Goal: Task Accomplishment & Management: Complete application form

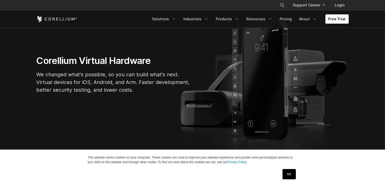
scroll to position [46, 0]
click at [340, 19] on link "Free Trial" at bounding box center [337, 18] width 23 height 9
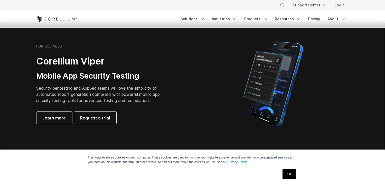
scroll to position [111, 0]
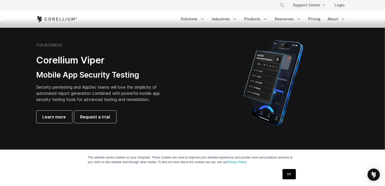
click at [227, 107] on div at bounding box center [273, 83] width 151 height 90
click at [100, 116] on span "Request a trial" at bounding box center [95, 117] width 30 height 6
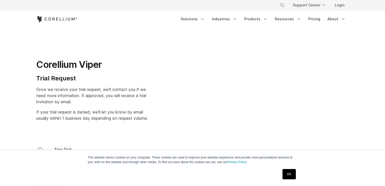
select select "**"
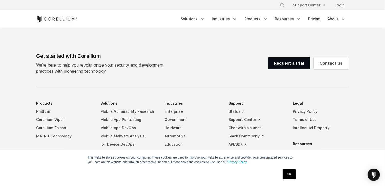
scroll to position [328, 0]
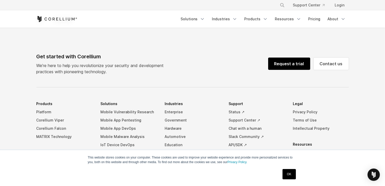
click at [288, 60] on link "Request a trial" at bounding box center [289, 64] width 42 height 12
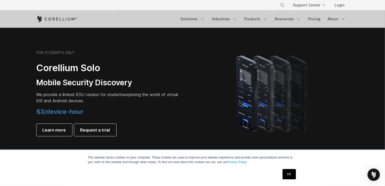
scroll to position [284, 0]
